Goal: Information Seeking & Learning: Learn about a topic

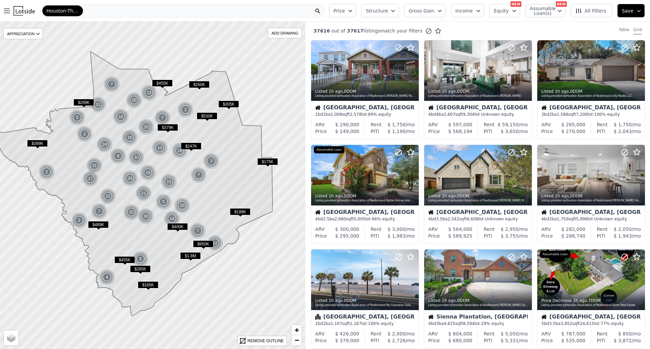
click at [109, 9] on div "Houston-The Woodlands-[GEOGRAPHIC_DATA]" at bounding box center [183, 11] width 284 height 14
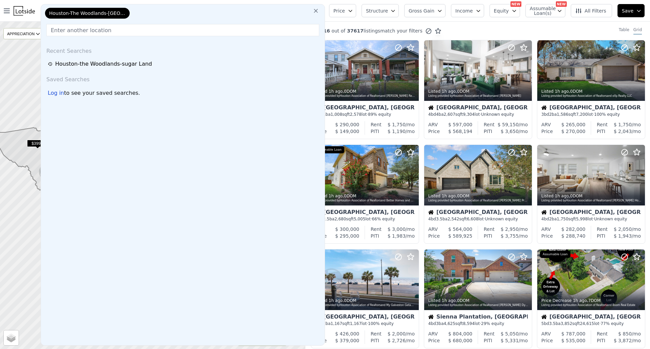
click at [103, 32] on input "text" at bounding box center [182, 30] width 273 height 12
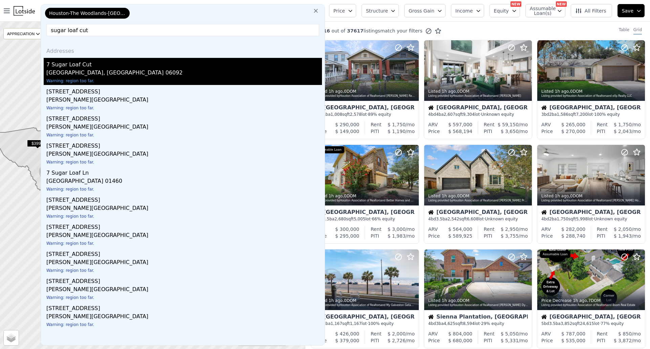
type input "sugar loaf cut"
click at [84, 72] on div "[GEOGRAPHIC_DATA], [GEOGRAPHIC_DATA] 06092" at bounding box center [183, 73] width 275 height 9
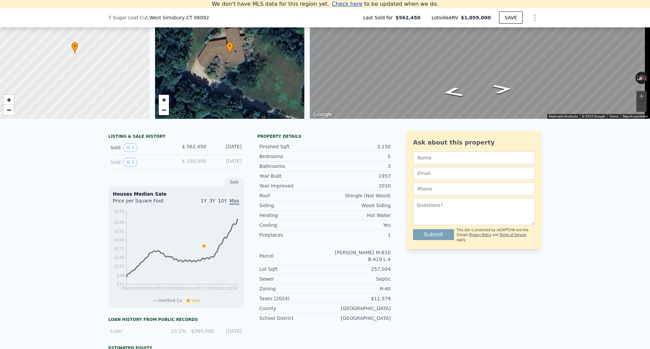
scroll to position [60, 0]
drag, startPoint x: 196, startPoint y: 152, endPoint x: 241, endPoint y: 152, distance: 45.0
click at [241, 152] on div "Sold 0 $ 562,450 [DATE]" at bounding box center [175, 148] width 135 height 15
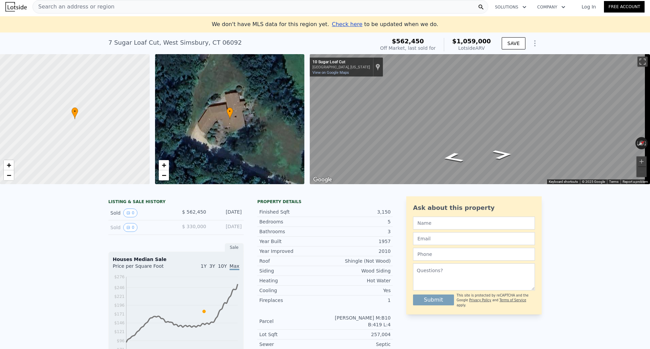
scroll to position [0, 0]
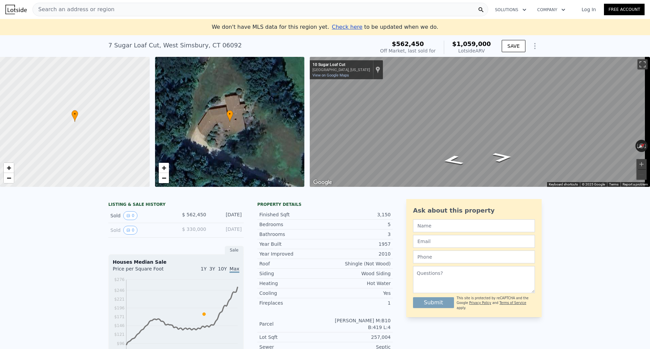
click at [63, 13] on span "Search an address or region" at bounding box center [74, 9] width 82 height 8
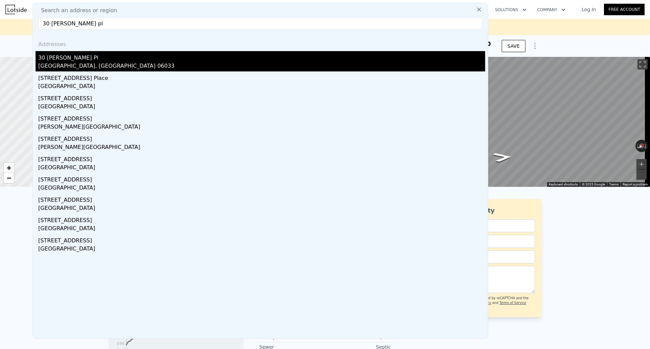
type input "30 [PERSON_NAME] pl"
click at [82, 65] on div "[GEOGRAPHIC_DATA], [GEOGRAPHIC_DATA] 06033" at bounding box center [261, 66] width 447 height 9
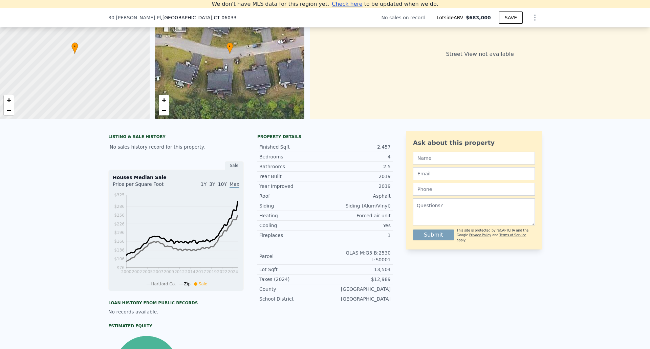
scroll to position [94, 0]
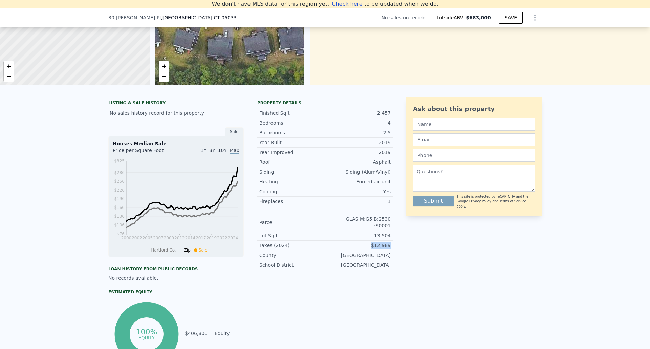
drag, startPoint x: 368, startPoint y: 245, endPoint x: 391, endPoint y: 245, distance: 22.7
click at [391, 245] on div "LISTING & SALE HISTORY No sales history record for this property. Sale Houses M…" at bounding box center [324, 232] width 433 height 270
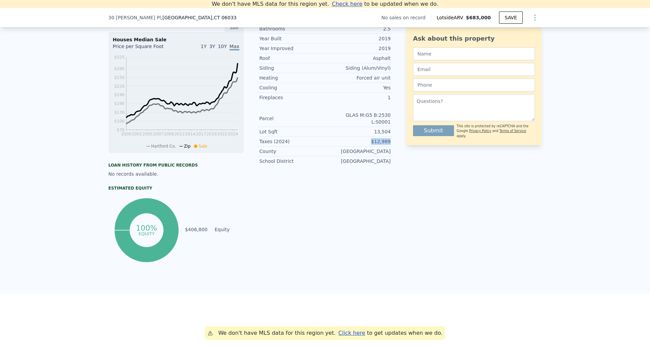
scroll to position [263, 0]
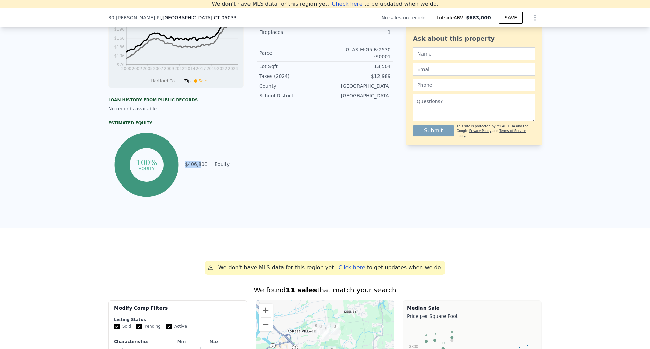
drag, startPoint x: 199, startPoint y: 168, endPoint x: 190, endPoint y: 198, distance: 30.5
click at [172, 172] on div "100% Equity $406,800 Equity" at bounding box center [175, 165] width 135 height 68
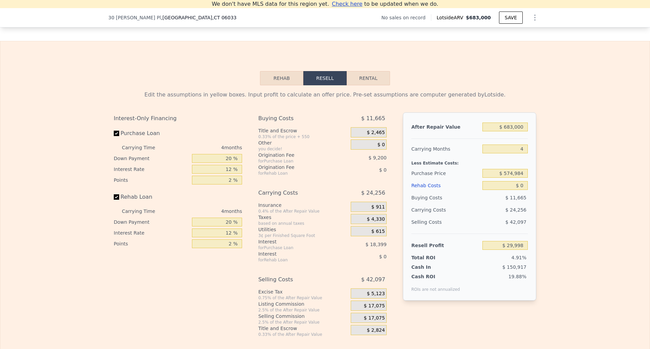
scroll to position [770, 0]
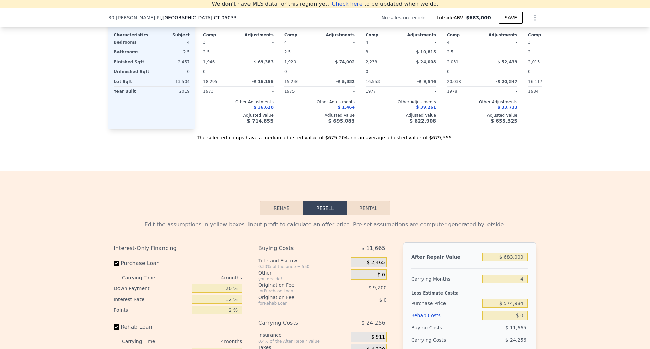
click at [281, 229] on div "Edit the assumptions in yellow boxes. Input profit to calculate an offer price.…" at bounding box center [325, 225] width 422 height 8
click at [281, 215] on button "Rehab" at bounding box center [281, 208] width 43 height 14
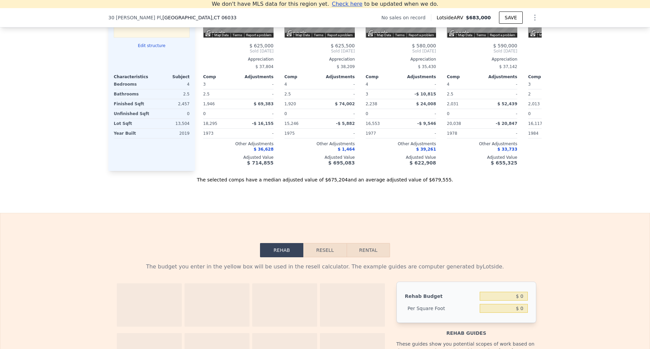
scroll to position [804, 0]
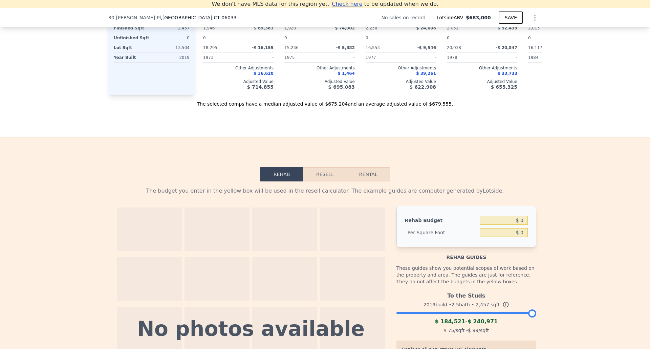
click at [318, 173] on div "Rehab Resell Rental The budget you enter in the yellow box will be used in the …" at bounding box center [325, 309] width 650 height 344
click at [321, 180] on button "Resell" at bounding box center [324, 174] width 43 height 14
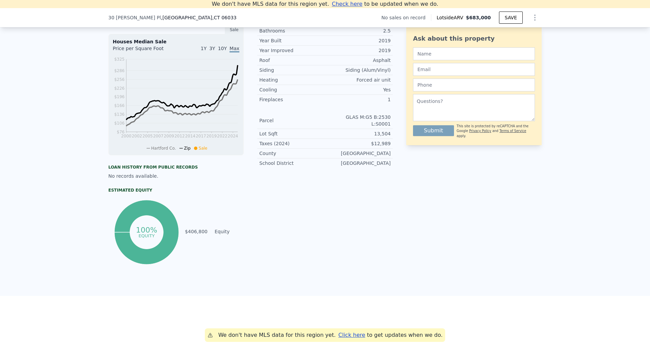
scroll to position [195, 0]
drag, startPoint x: 217, startPoint y: 172, endPoint x: 174, endPoint y: 179, distance: 43.4
click at [165, 170] on div "Loan history from public records" at bounding box center [175, 167] width 135 height 5
click at [200, 179] on div "No records available." at bounding box center [175, 176] width 135 height 7
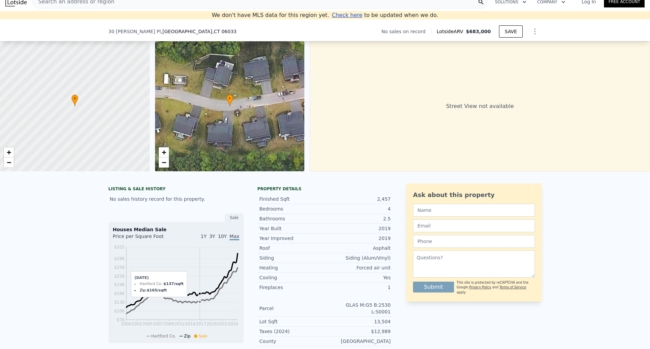
scroll to position [135, 0]
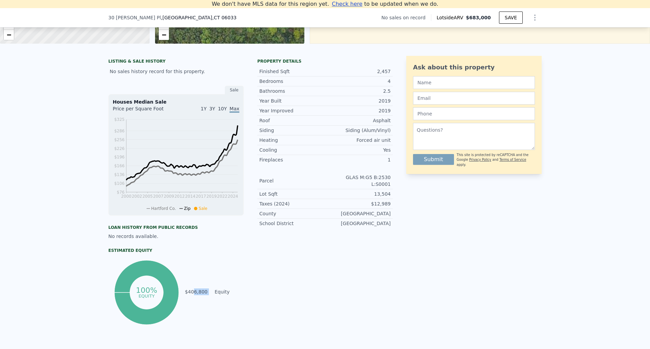
drag, startPoint x: 192, startPoint y: 300, endPoint x: 209, endPoint y: 299, distance: 16.9
click at [209, 295] on tr "$406,800 Equity" at bounding box center [213, 291] width 59 height 7
drag, startPoint x: 202, startPoint y: 299, endPoint x: 194, endPoint y: 299, distance: 8.8
click at [194, 295] on td "$406,800" at bounding box center [195, 291] width 23 height 7
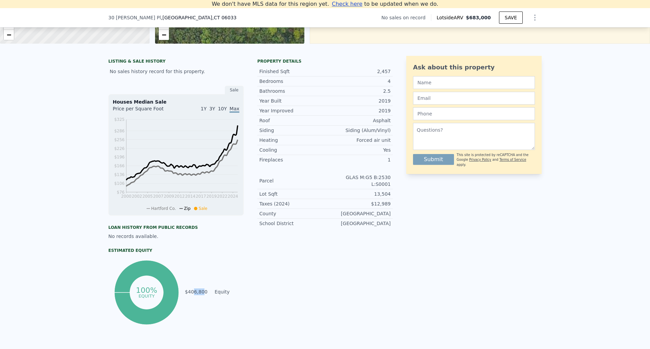
click at [194, 295] on td "$406,800" at bounding box center [195, 291] width 23 height 7
drag, startPoint x: 207, startPoint y: 299, endPoint x: 188, endPoint y: 297, distance: 19.1
click at [188, 295] on tr "$406,800 Equity" at bounding box center [213, 291] width 59 height 7
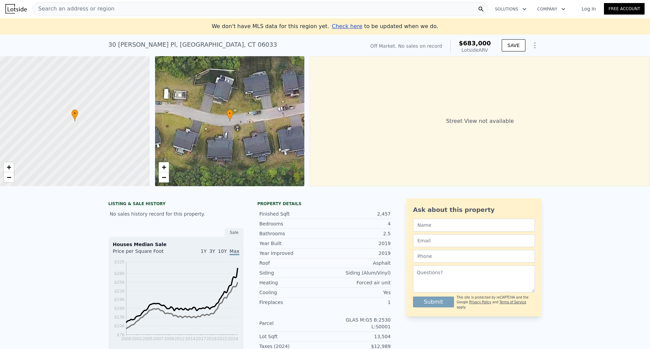
scroll to position [0, 0]
click at [126, 11] on div "Search an address or region" at bounding box center [259, 10] width 455 height 14
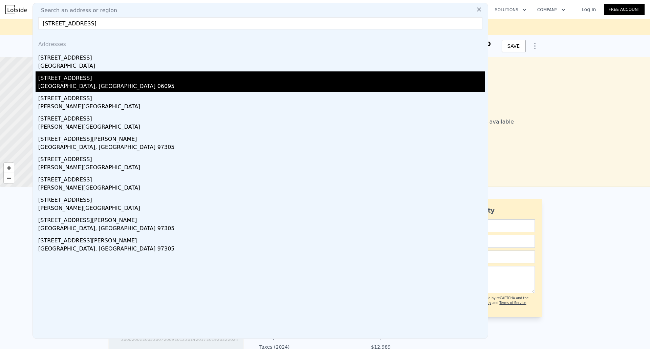
type input "[STREET_ADDRESS]"
click at [81, 87] on div "[GEOGRAPHIC_DATA], [GEOGRAPHIC_DATA] 06095" at bounding box center [261, 86] width 447 height 9
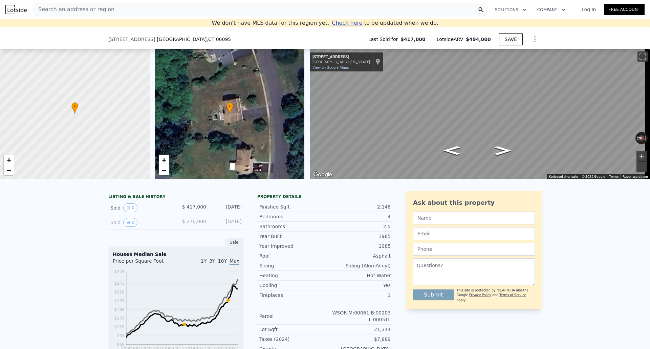
scroll to position [161, 0]
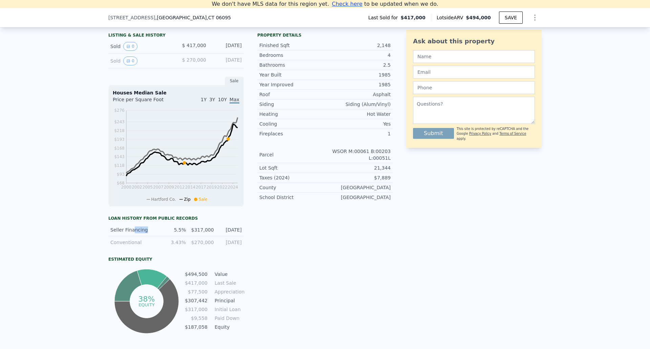
drag, startPoint x: 129, startPoint y: 235, endPoint x: 174, endPoint y: 235, distance: 45.3
click at [174, 235] on div "Seller Financing 5.5% $317,000 [DATE]" at bounding box center [175, 230] width 135 height 13
drag, startPoint x: 212, startPoint y: 241, endPoint x: 240, endPoint y: 257, distance: 32.4
click at [212, 236] on div "Seller Financing 5.5% $317,000 [DATE]" at bounding box center [175, 230] width 135 height 13
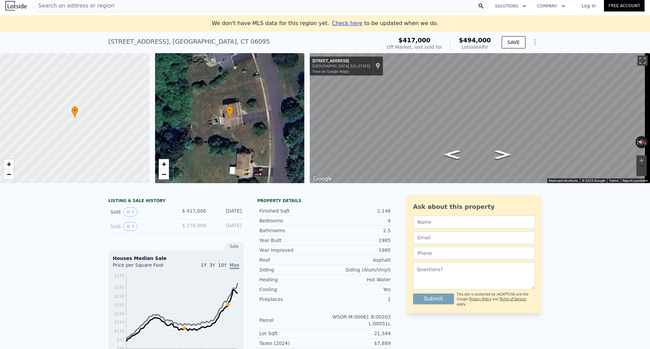
scroll to position [0, 0]
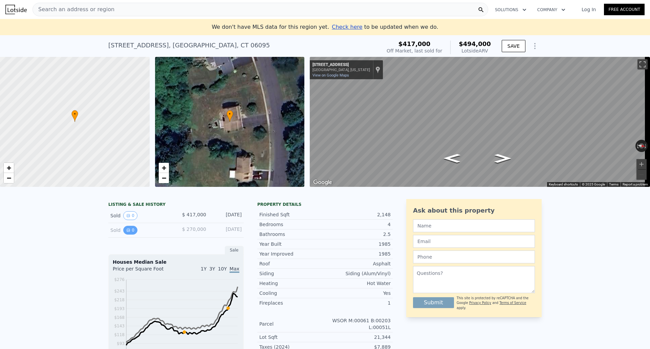
click at [126, 232] on icon "View historical data" at bounding box center [128, 230] width 4 height 4
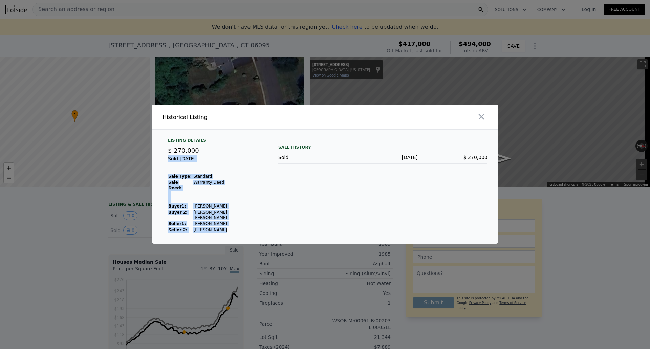
drag, startPoint x: 196, startPoint y: 158, endPoint x: 223, endPoint y: 222, distance: 69.3
click at [223, 222] on div "Listing Details $ 270,000 Sold [DATE] Sale Type: Standard Sale Deed: Warranty D…" at bounding box center [214, 185] width 105 height 95
click at [225, 227] on td "[PERSON_NAME]" at bounding box center [227, 230] width 69 height 6
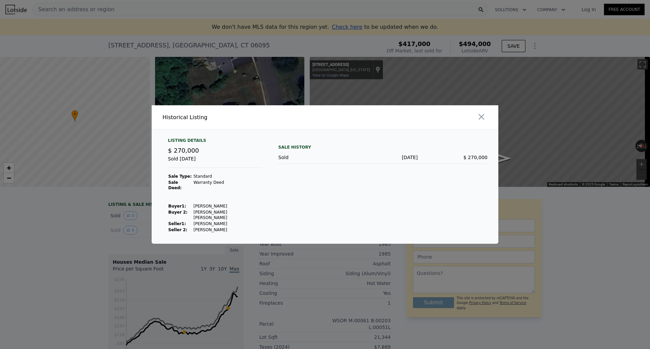
drag, startPoint x: 234, startPoint y: 226, endPoint x: 230, endPoint y: 228, distance: 4.3
click at [234, 226] on div "Listing Details $ 270,000 Sold [DATE] Sale Type: Standard Sale Deed: Warranty D…" at bounding box center [214, 185] width 105 height 95
drag, startPoint x: 92, startPoint y: 256, endPoint x: 80, endPoint y: 264, distance: 14.2
click at [93, 257] on div at bounding box center [325, 174] width 650 height 349
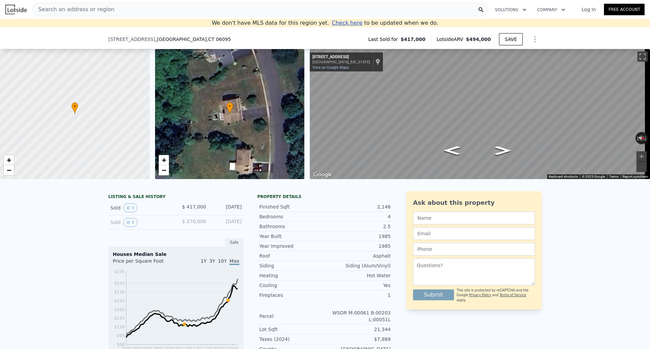
scroll to position [229, 0]
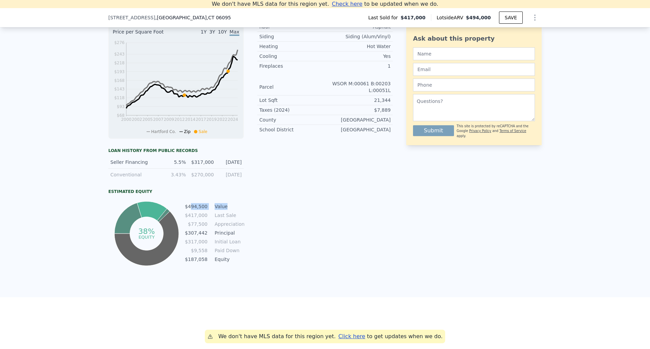
drag, startPoint x: 191, startPoint y: 211, endPoint x: 223, endPoint y: 211, distance: 31.5
click at [223, 210] on tr "$494,500 Value" at bounding box center [213, 206] width 59 height 7
click at [268, 234] on div "Property details Finished Sqft 2,148 Bedrooms 4 Bathrooms 2.5 Year Built 1985 Y…" at bounding box center [324, 114] width 135 height 305
drag, startPoint x: 231, startPoint y: 239, endPoint x: 199, endPoint y: 239, distance: 32.1
click at [199, 236] on tr "$307,442 Principal" at bounding box center [213, 232] width 59 height 7
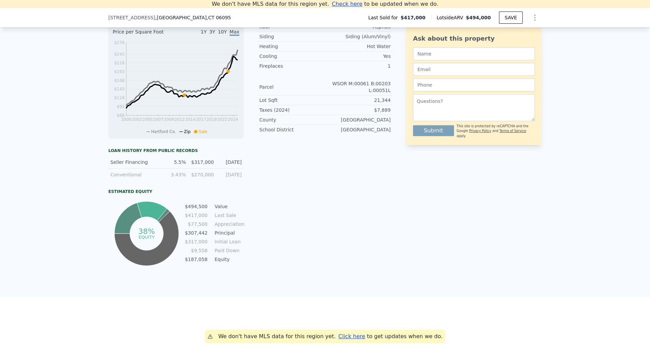
click at [277, 248] on div "Property details Finished Sqft 2,148 Bedrooms 4 Bathrooms 2.5 Year Built 1985 Y…" at bounding box center [324, 114] width 135 height 305
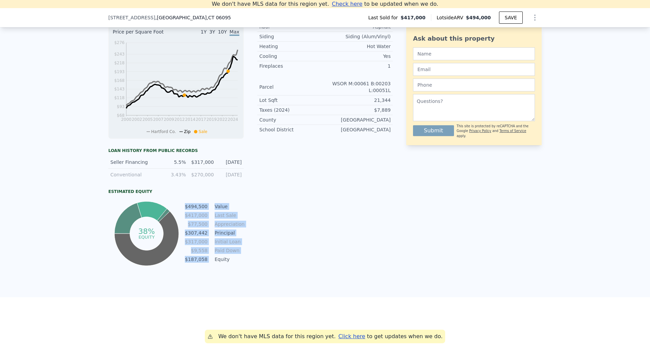
drag, startPoint x: 210, startPoint y: 261, endPoint x: 235, endPoint y: 273, distance: 28.2
click at [173, 265] on div "38% equity $494,500 Value $417,000 Last Sale $77,500 Appreciation $307,442 Prin…" at bounding box center [175, 234] width 135 height 68
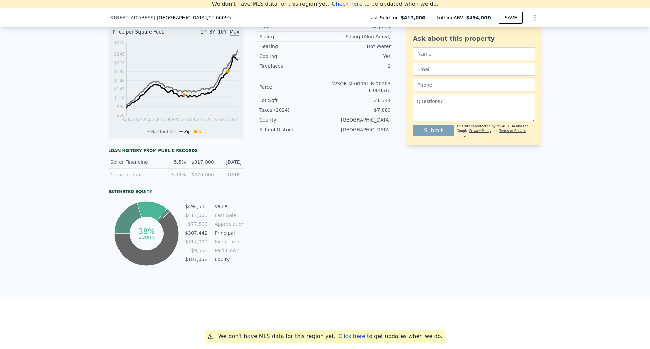
drag, startPoint x: 279, startPoint y: 270, endPoint x: 246, endPoint y: 272, distance: 33.2
click at [277, 267] on div "Property details Finished Sqft 2,148 Bedrooms 4 Bathrooms 2.5 Year Built 1985 Y…" at bounding box center [324, 114] width 135 height 305
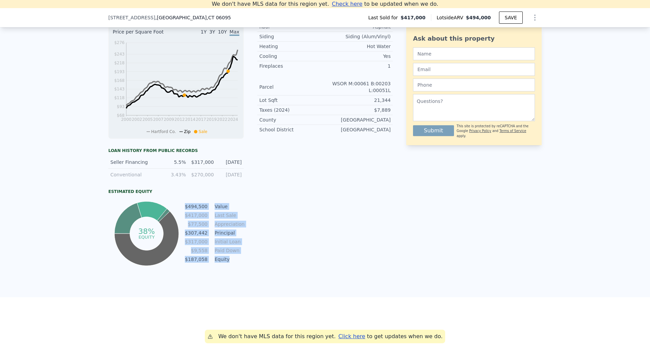
drag, startPoint x: 229, startPoint y: 264, endPoint x: 176, endPoint y: 269, distance: 53.4
click at [176, 267] on div "38% equity $494,500 Value $417,000 Last Sale $77,500 Appreciation $307,442 Prin…" at bounding box center [175, 234] width 135 height 68
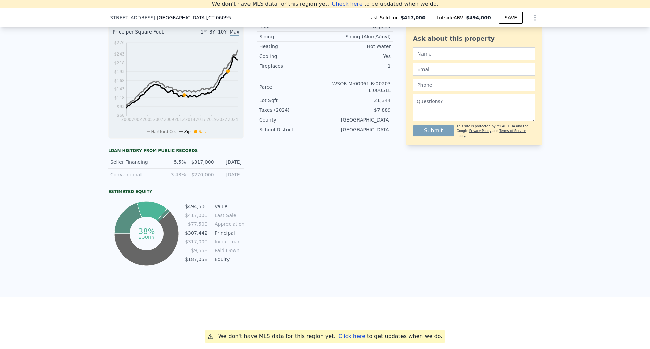
click at [285, 267] on div "Property details Finished Sqft 2,148 Bedrooms 4 Bathrooms 2.5 Year Built 1985 Y…" at bounding box center [324, 114] width 135 height 305
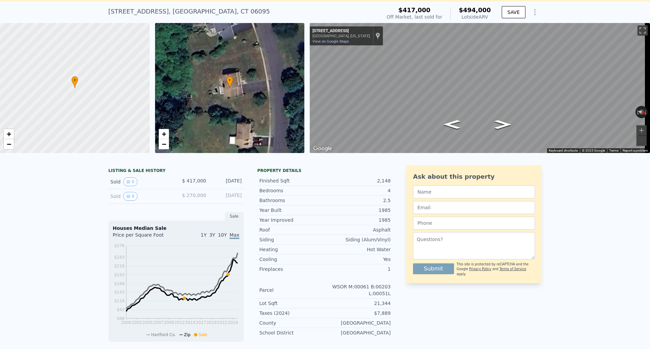
scroll to position [0, 0]
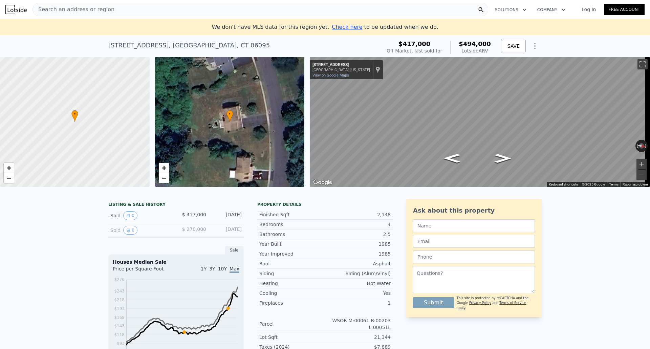
click at [110, 13] on div "Search an address or region" at bounding box center [259, 10] width 455 height 14
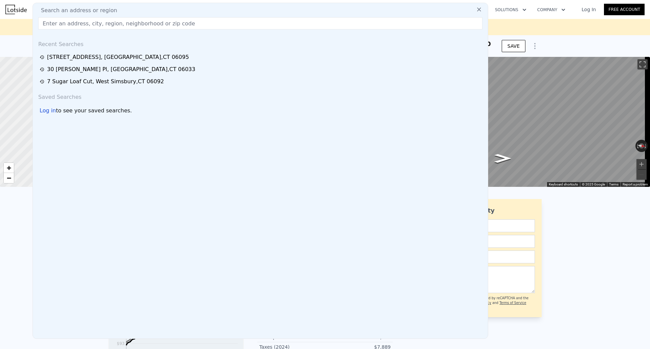
click at [110, 13] on div "Search an address or region" at bounding box center [260, 10] width 449 height 8
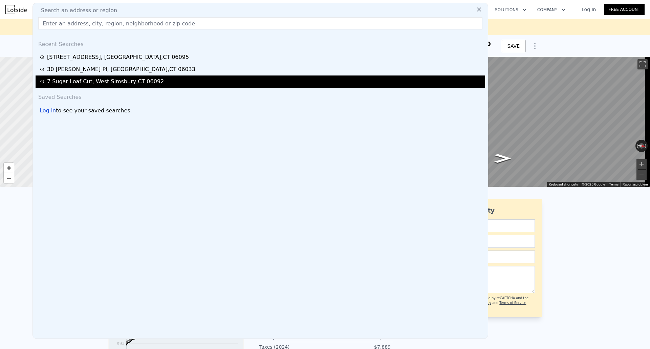
click at [78, 79] on div "[STREET_ADDRESS]" at bounding box center [105, 81] width 117 height 8
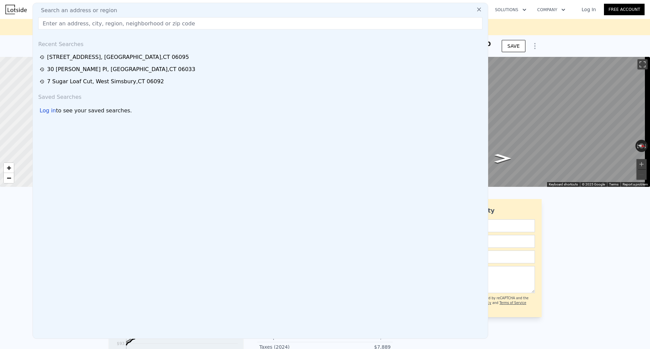
type input "4"
type input "5"
type input "3"
type input "4"
type input "3536"
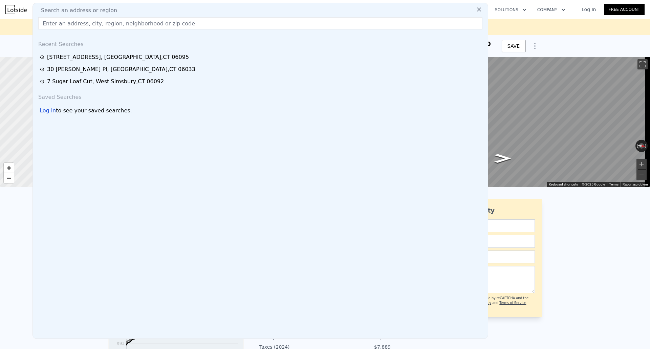
type input "3579"
type input "229997"
type input "230432"
type input "$ 1,059,000"
type input "7"
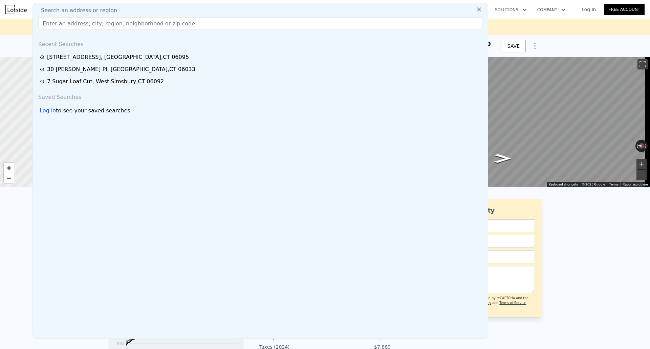
type input "$ 372,917"
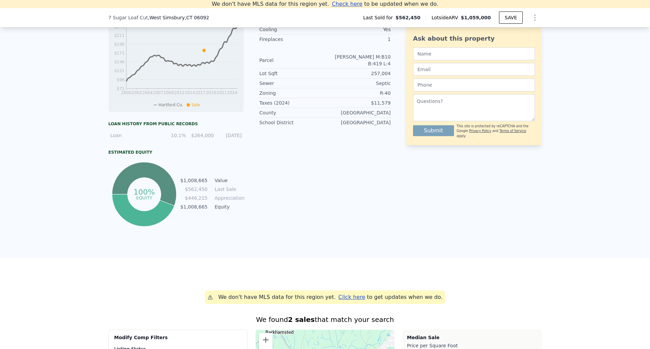
scroll to position [161, 0]
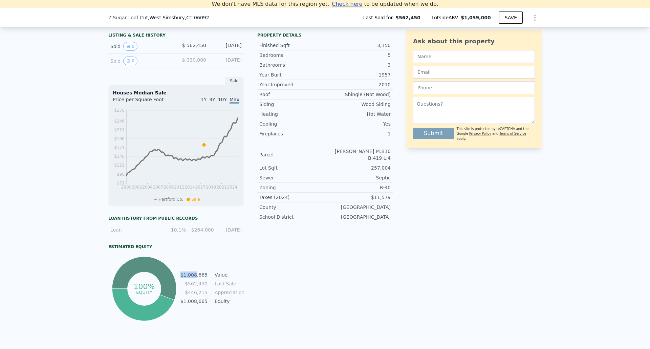
drag, startPoint x: 183, startPoint y: 280, endPoint x: 196, endPoint y: 280, distance: 12.9
click at [196, 278] on td "$1,008,665" at bounding box center [194, 274] width 28 height 7
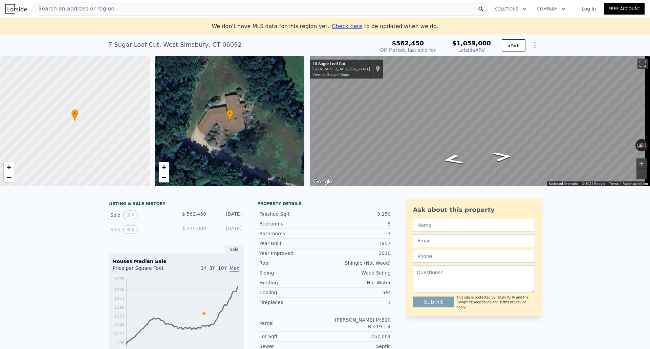
scroll to position [0, 0]
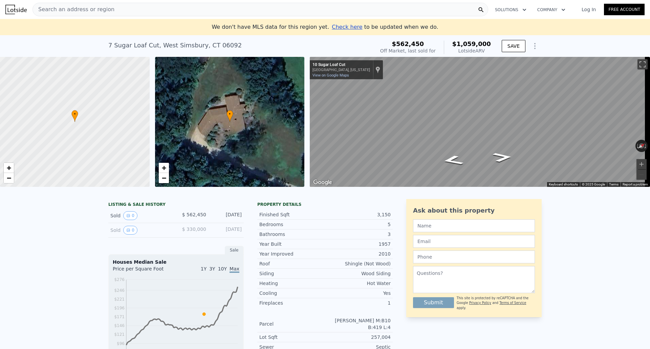
click at [61, 6] on span "Search an address or region" at bounding box center [74, 9] width 82 height 8
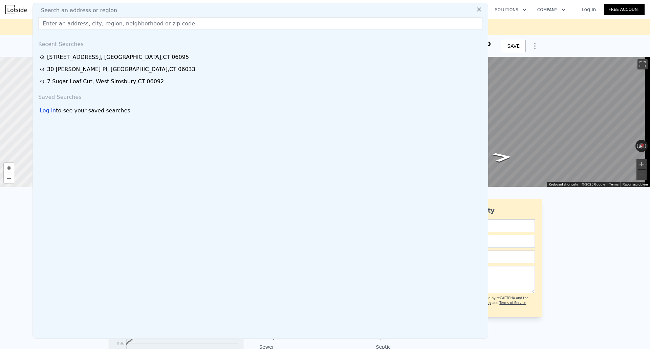
click at [108, 24] on input "text" at bounding box center [260, 23] width 444 height 12
paste input "17 Merrywood"
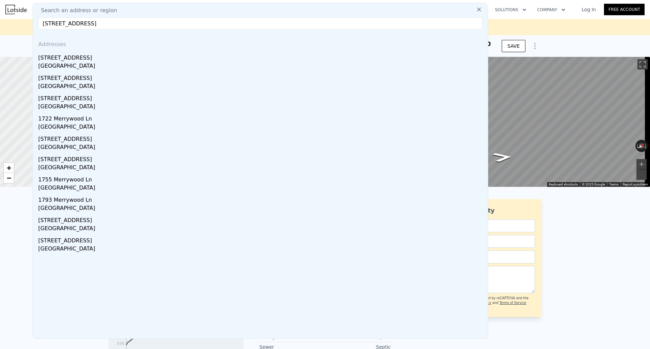
click at [112, 20] on input "[STREET_ADDRESS]" at bounding box center [260, 23] width 444 height 12
drag, startPoint x: 106, startPoint y: 25, endPoint x: 79, endPoint y: 29, distance: 27.3
click at [79, 29] on input "[STREET_ADDRESS]" at bounding box center [260, 23] width 444 height 12
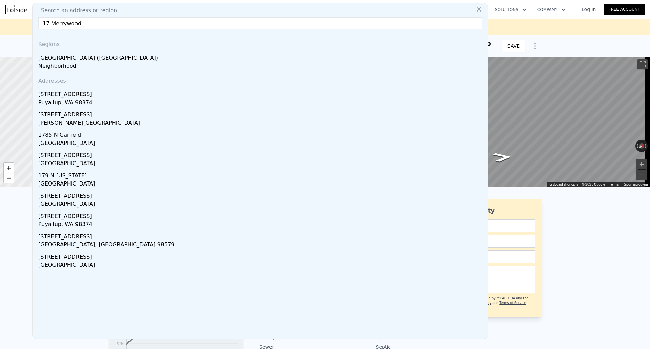
drag, startPoint x: 89, startPoint y: 26, endPoint x: 0, endPoint y: 26, distance: 89.0
paste input "[STREET_ADDRESS]"
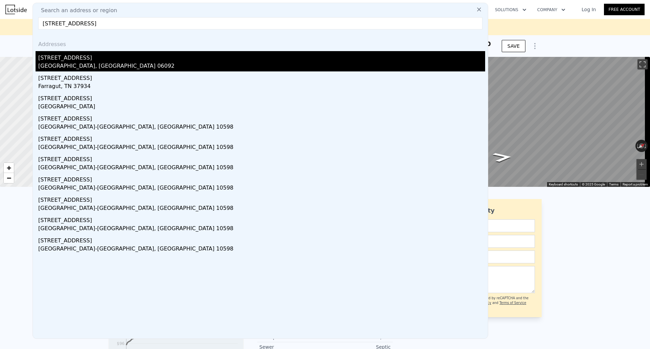
type input "[STREET_ADDRESS]"
click at [84, 63] on div "[GEOGRAPHIC_DATA], [GEOGRAPHIC_DATA] 06092" at bounding box center [261, 66] width 447 height 9
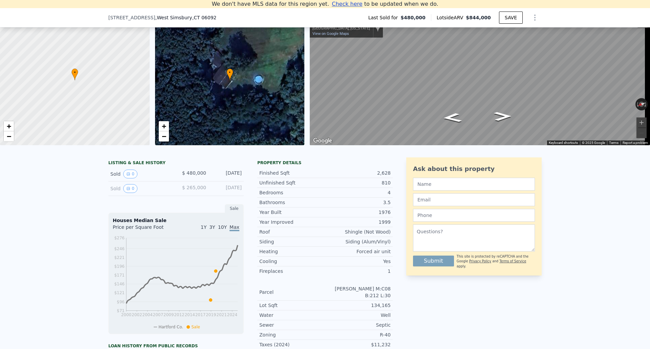
scroll to position [60, 0]
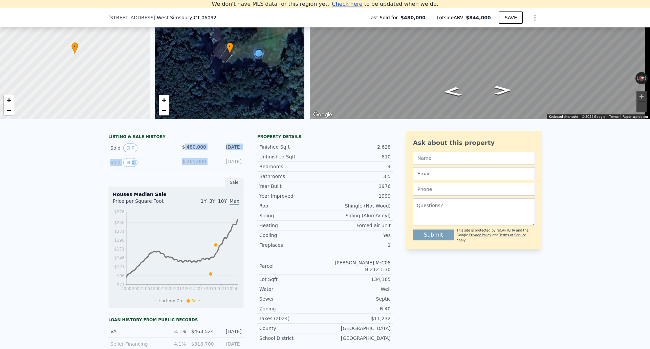
drag, startPoint x: 206, startPoint y: 165, endPoint x: 186, endPoint y: 154, distance: 23.0
click at [186, 154] on div "LISTING & SALE HISTORY Sold 0 $ 480,000 [DATE] Sold 0 $ 265,000 [DATE]" at bounding box center [175, 152] width 135 height 36
click at [219, 152] on div "[DATE]" at bounding box center [226, 147] width 30 height 9
drag, startPoint x: 220, startPoint y: 153, endPoint x: 240, endPoint y: 153, distance: 19.3
click at [240, 153] on div "Sold 0 $ 480,000 [DATE]" at bounding box center [175, 148] width 135 height 15
